Goal: Information Seeking & Learning: Learn about a topic

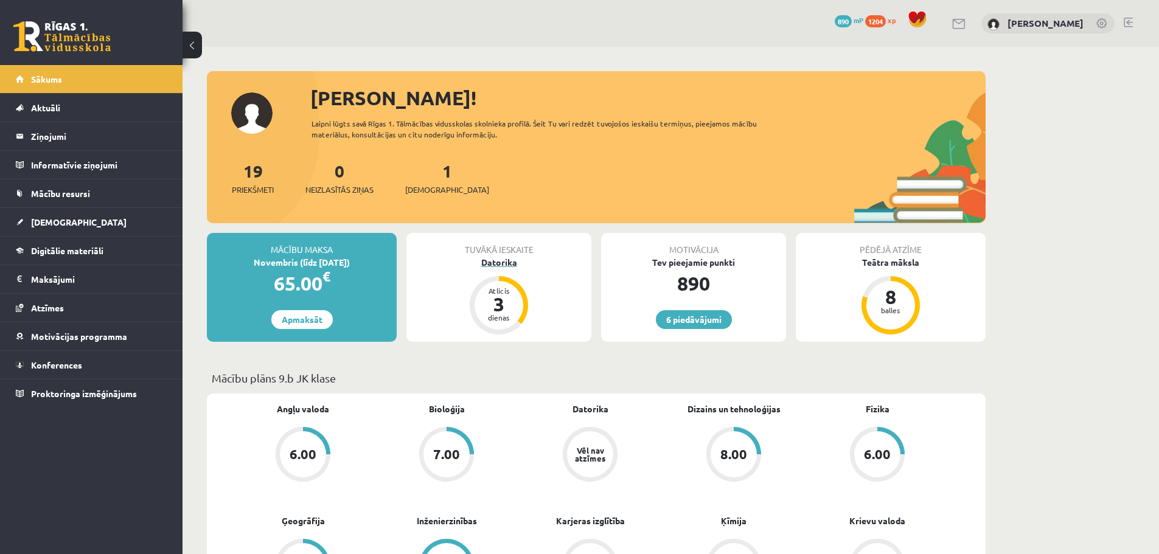
click at [500, 265] on div "Datorika" at bounding box center [499, 262] width 185 height 13
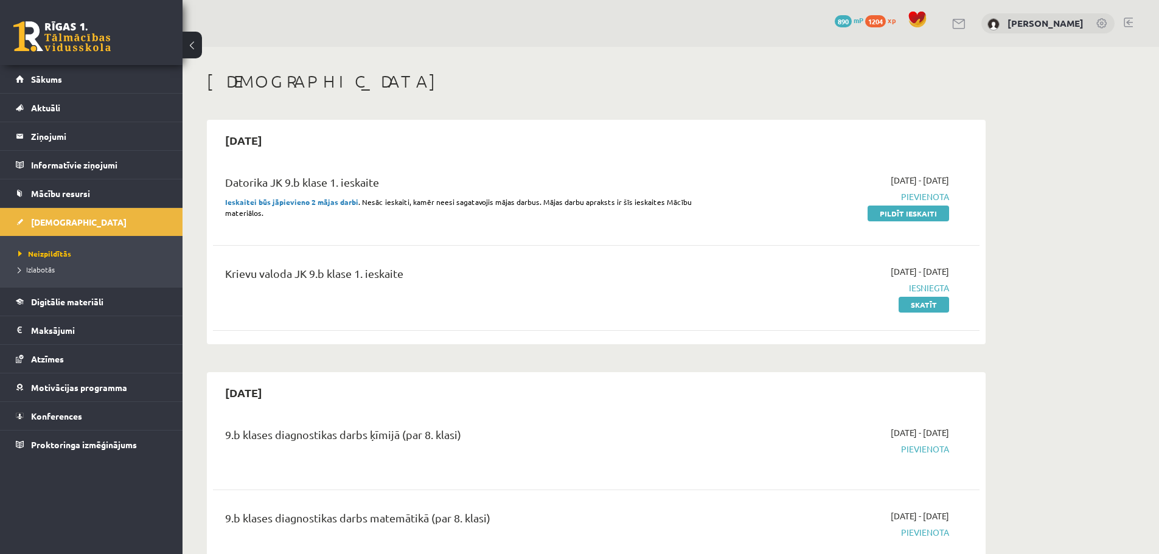
click at [885, 24] on span "1204" at bounding box center [875, 21] width 21 height 12
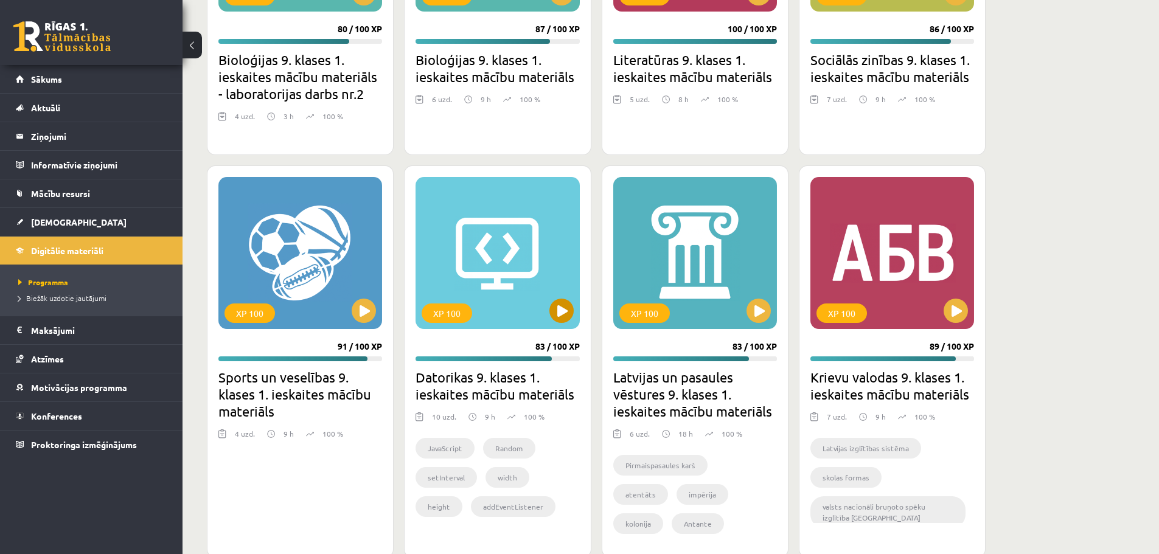
scroll to position [974, 0]
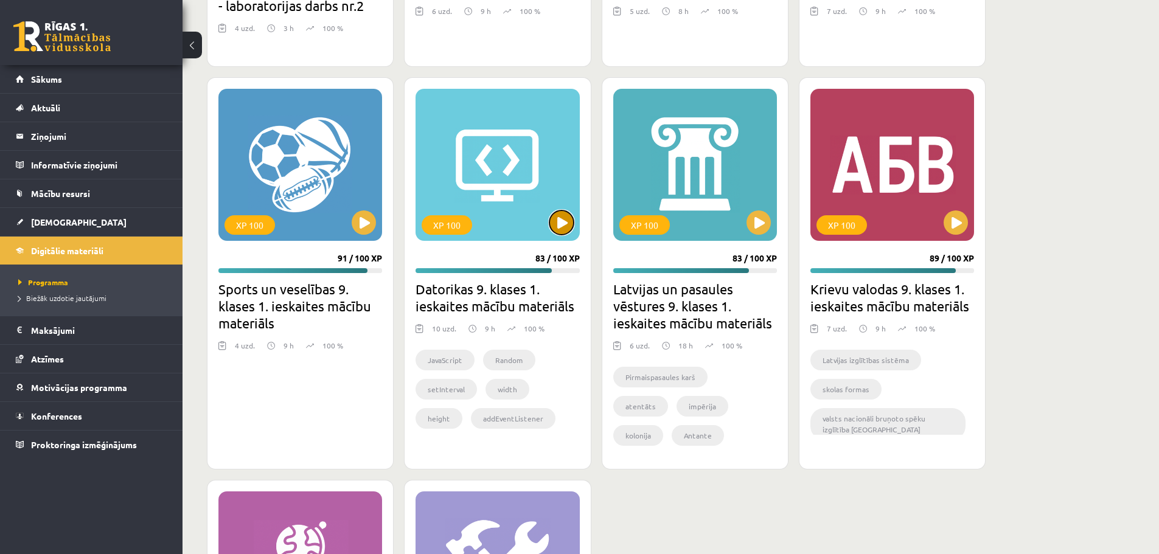
click at [559, 224] on button at bounding box center [562, 223] width 24 height 24
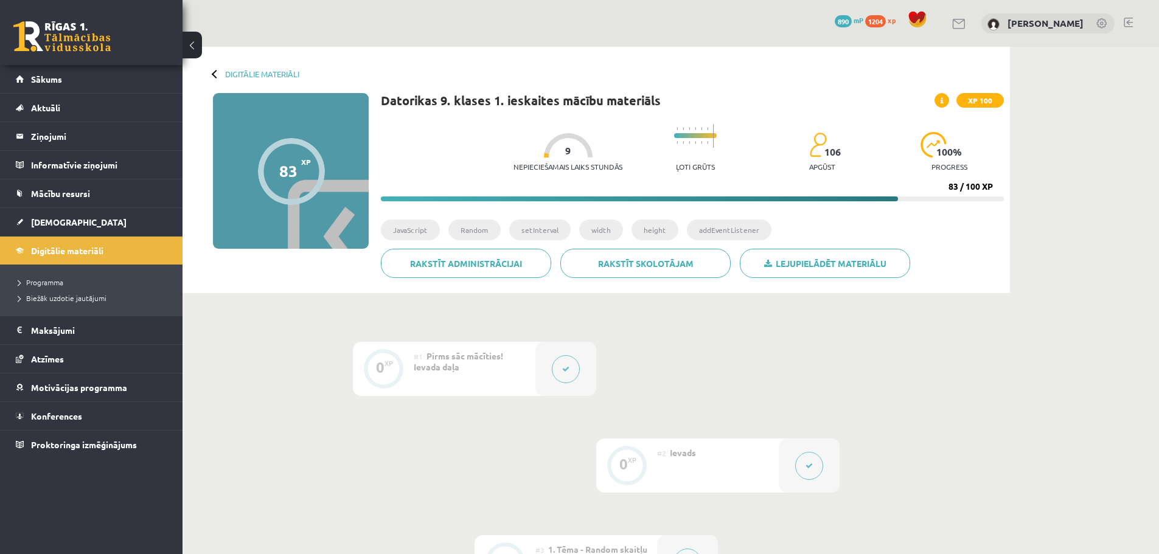
click at [571, 369] on button at bounding box center [566, 369] width 28 height 28
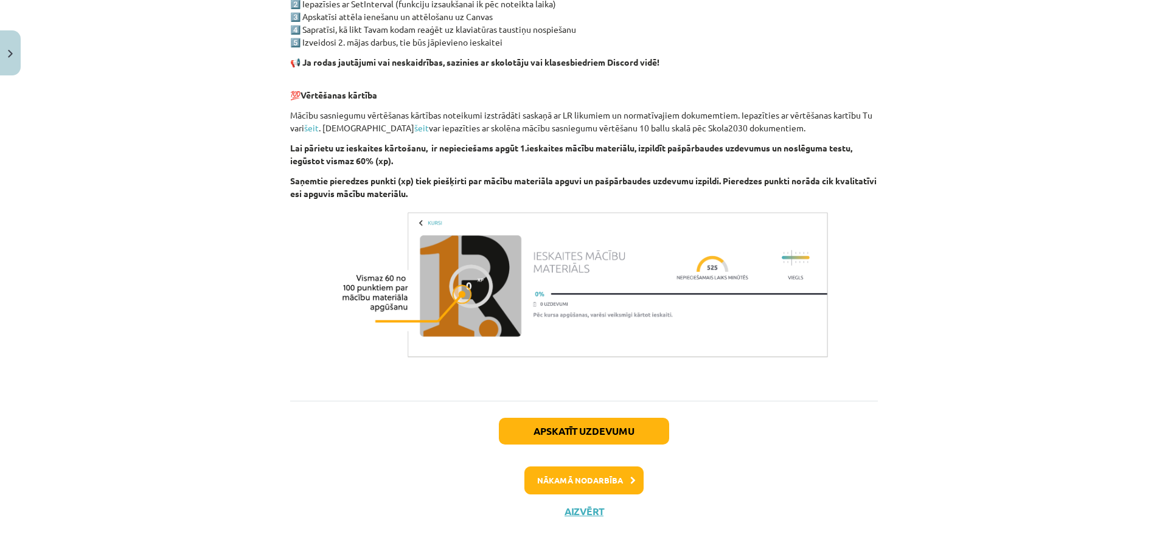
scroll to position [704, 0]
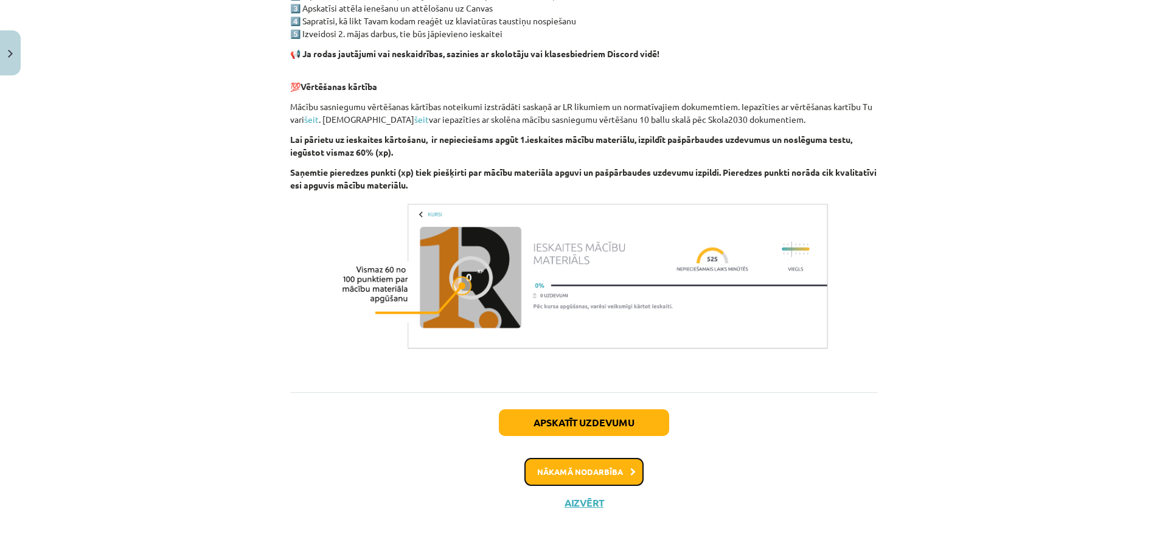
click at [620, 464] on button "Nākamā nodarbība" at bounding box center [584, 472] width 119 height 28
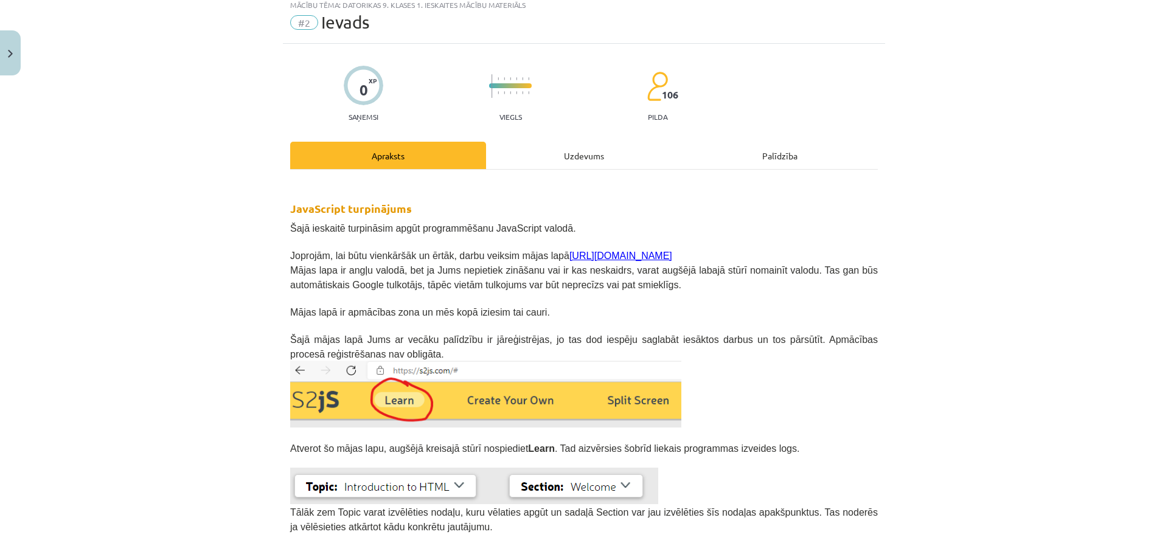
scroll to position [30, 0]
